Goal: Browse casually

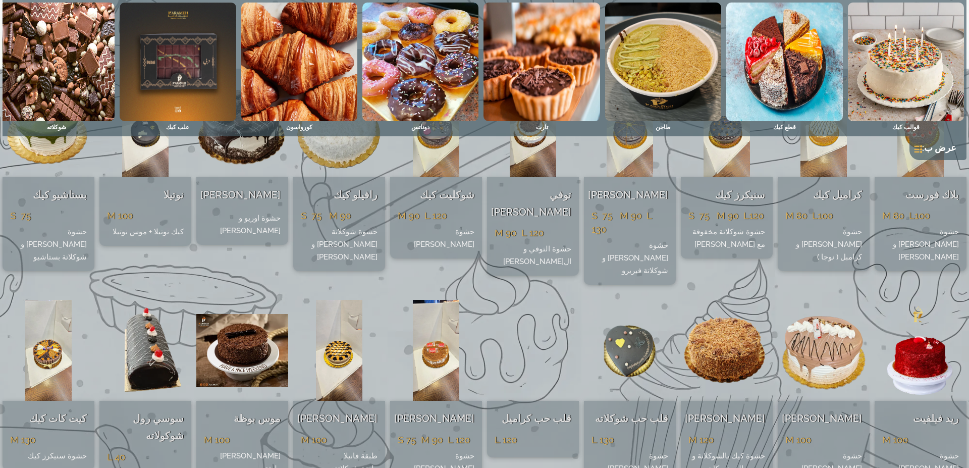
scroll to position [182, 0]
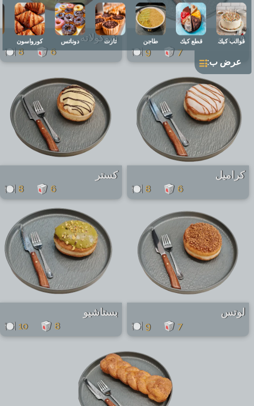
scroll to position [4299, 0]
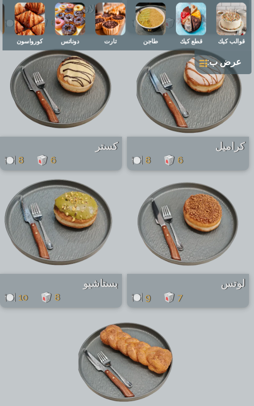
click at [207, 66] on link at bounding box center [204, 64] width 8 height 8
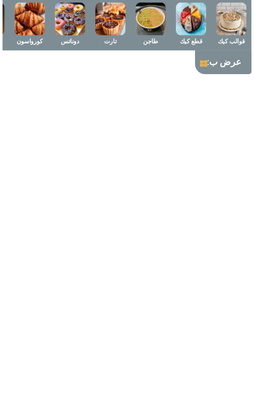
scroll to position [8695, 0]
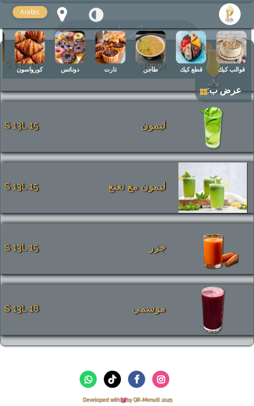
click at [206, 91] on link at bounding box center [203, 92] width 7 height 8
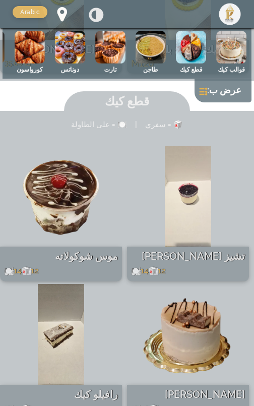
scroll to position [1641, 0]
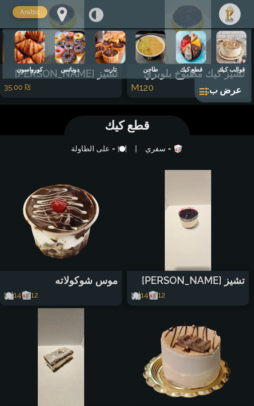
click at [100, 18] on span at bounding box center [96, 15] width 14 height 16
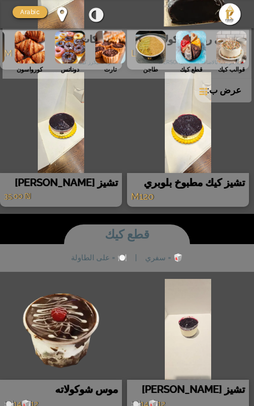
scroll to position [1520, 0]
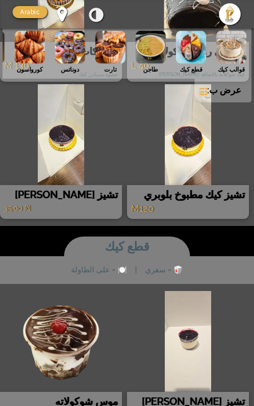
click at [98, 14] on span at bounding box center [96, 15] width 14 height 16
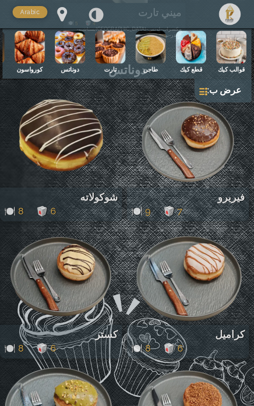
scroll to position [4092, 0]
